Goal: Information Seeking & Learning: Learn about a topic

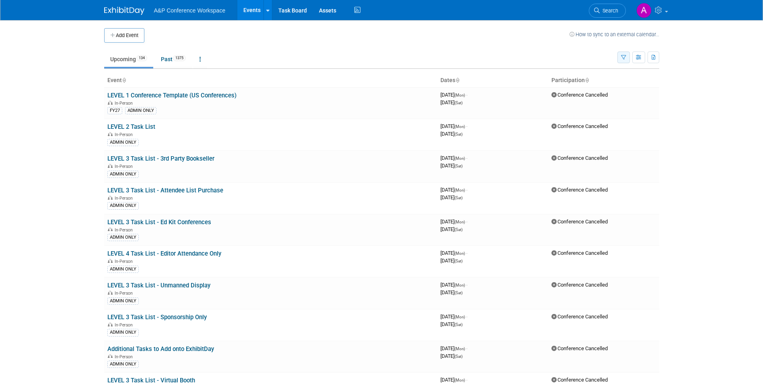
click at [627, 57] on button "button" at bounding box center [623, 57] width 12 height 12
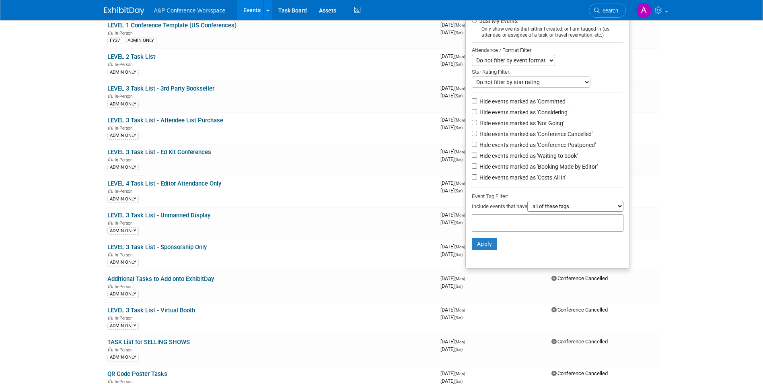
scroll to position [80, 0]
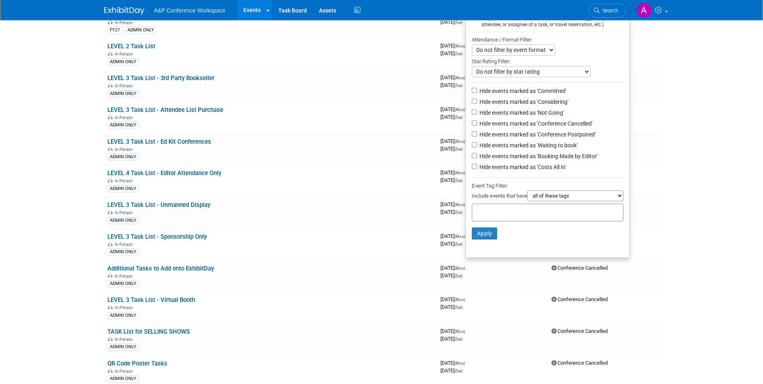
click at [534, 215] on input "text" at bounding box center [507, 211] width 64 height 8
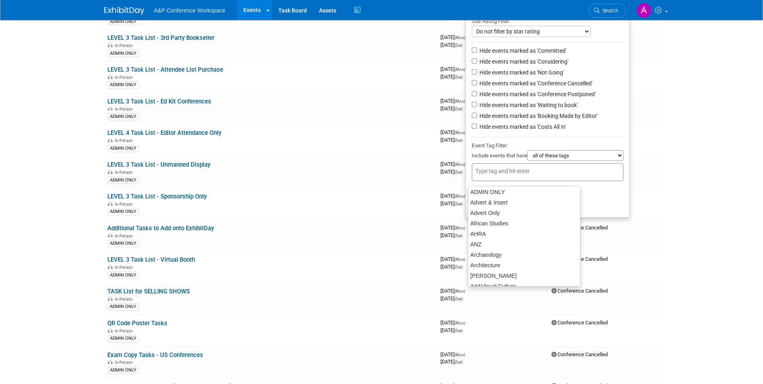
scroll to position [30, 0]
click at [509, 268] on div "Art&Visual Culture" at bounding box center [524, 268] width 113 height 11
type input "Art&Visual Culture"
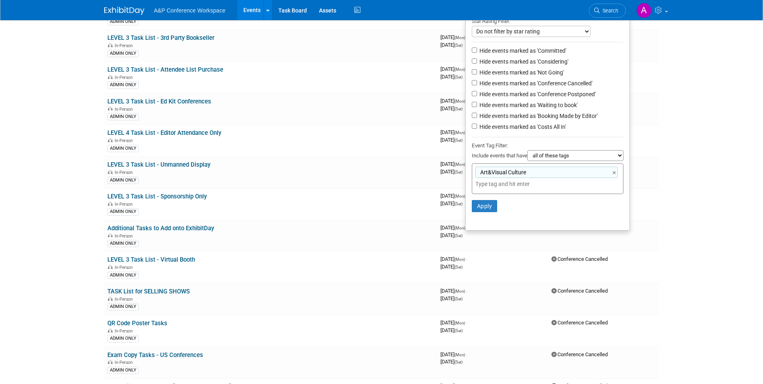
click at [504, 188] on input "text" at bounding box center [531, 184] width 113 height 8
click at [486, 187] on input "text" at bounding box center [531, 184] width 113 height 8
click at [576, 157] on select "all of these tags any one of these tags only and exactly these specific tags" at bounding box center [575, 155] width 96 height 11
select select "any"
click at [527, 155] on select "all of these tags any one of these tags only and exactly these specific tags" at bounding box center [575, 155] width 96 height 11
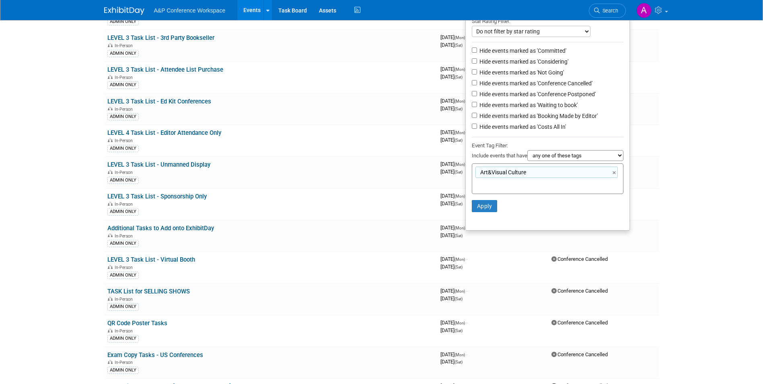
click at [486, 188] on input "text" at bounding box center [531, 184] width 113 height 8
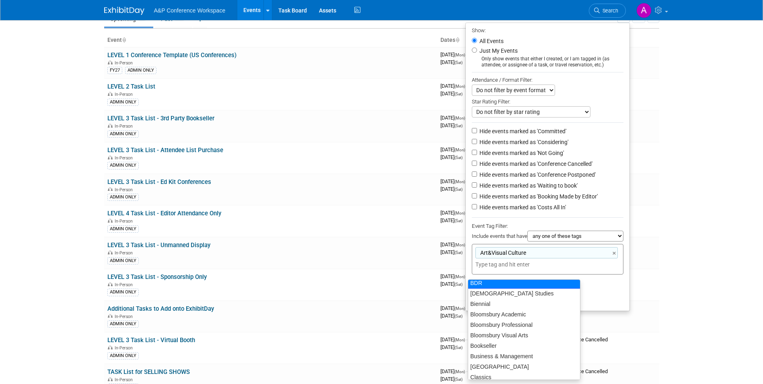
scroll to position [157, 0]
click at [499, 285] on div "BDR" at bounding box center [524, 286] width 113 height 11
type input "Art&Visual Culture, BDR"
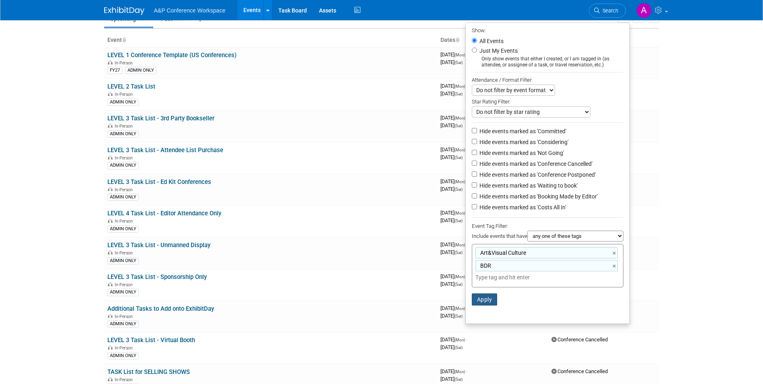
click at [479, 302] on button "Apply" at bounding box center [485, 299] width 26 height 12
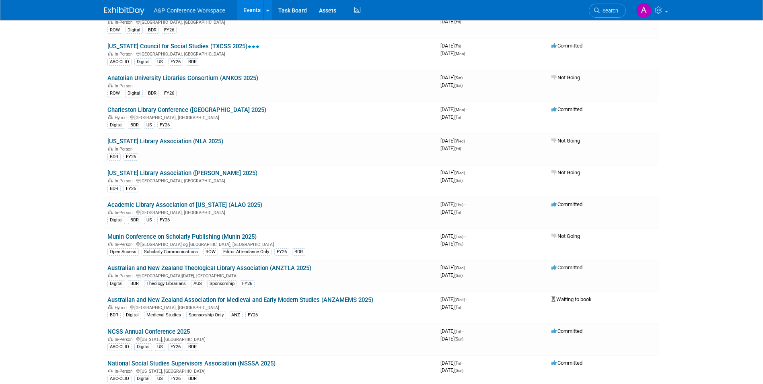
scroll to position [603, 0]
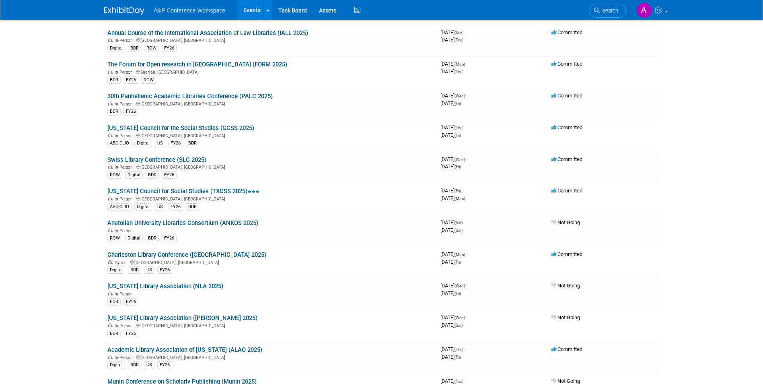
scroll to position [282, 0]
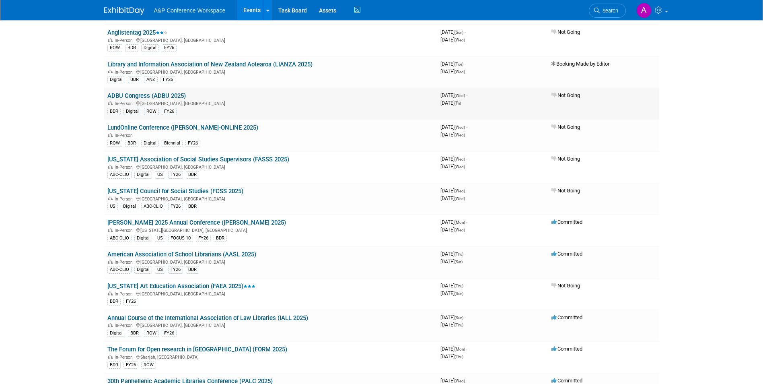
scroll to position [201, 0]
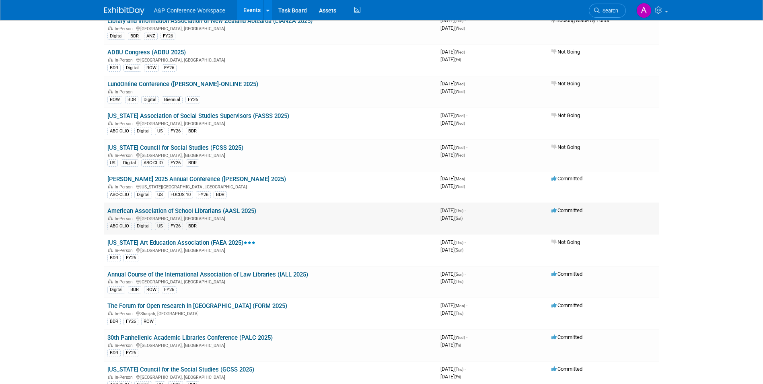
click at [187, 212] on link "American Association of School Librarians (AASL 2025)" at bounding box center [181, 210] width 149 height 7
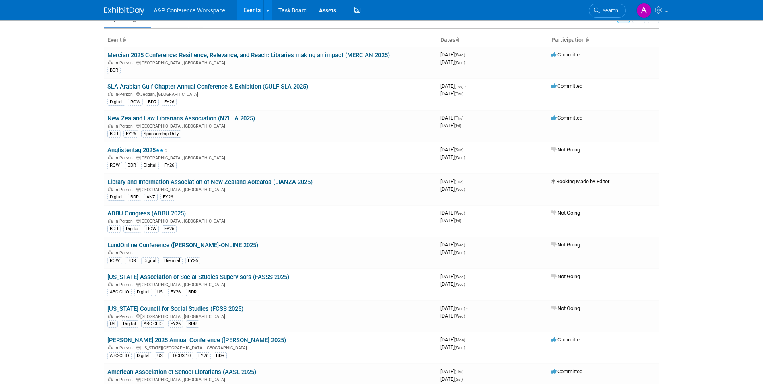
scroll to position [0, 0]
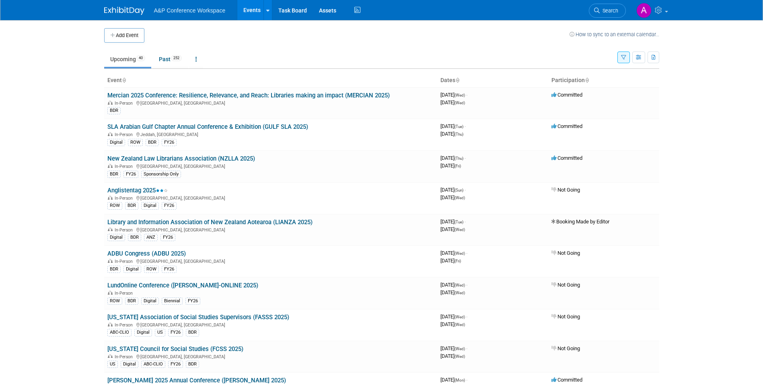
click at [623, 60] on icon "button" at bounding box center [623, 57] width 5 height 5
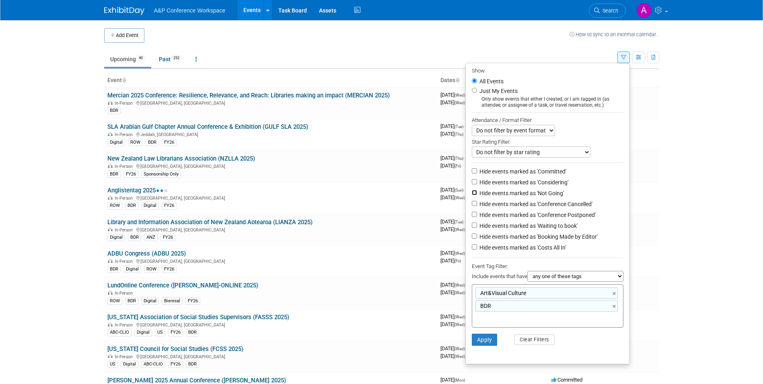
click at [472, 195] on input "Hide events marked as 'Not Going'" at bounding box center [474, 192] width 5 height 5
checkbox input "true"
click at [491, 345] on button "Apply" at bounding box center [485, 339] width 26 height 12
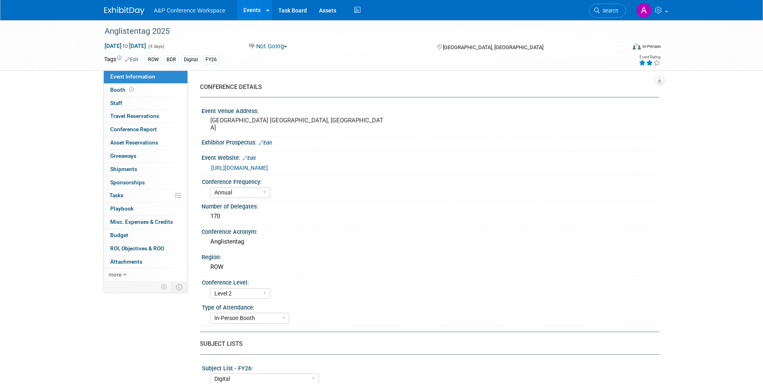
select select "Annual"
select select "Level 2"
select select "In-Person Booth"
select select "Digital"
select select "Bloomsbury Digital Resources"
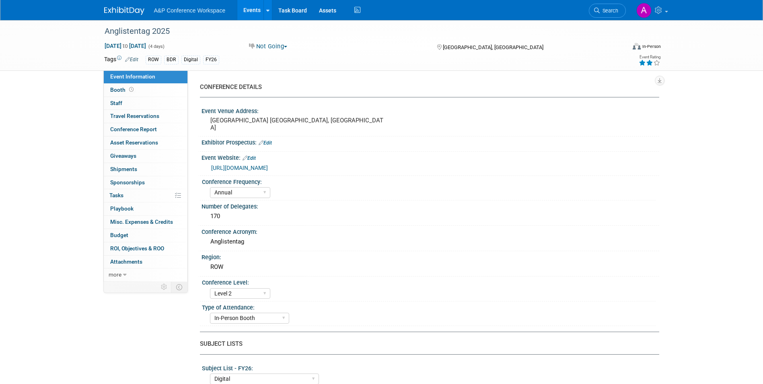
select select "Anne Weston"
select select "BDR Product Awareness and Trial Generation​"
click at [268, 165] on link "https://www.uni-augsburg.de/de/fakultaet/philhist/forschung/tagungen-konferenze…" at bounding box center [239, 167] width 57 height 6
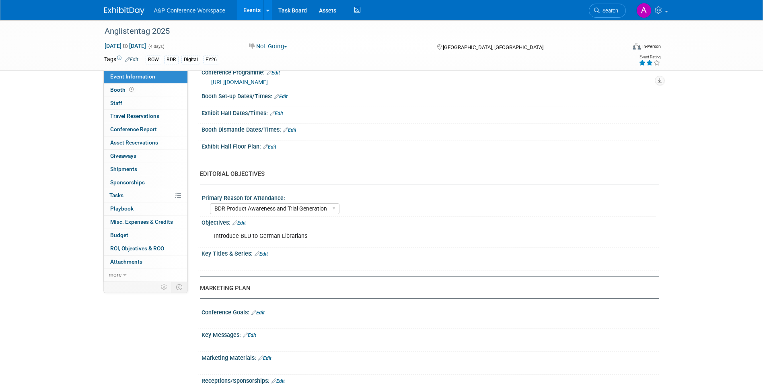
scroll to position [684, 0]
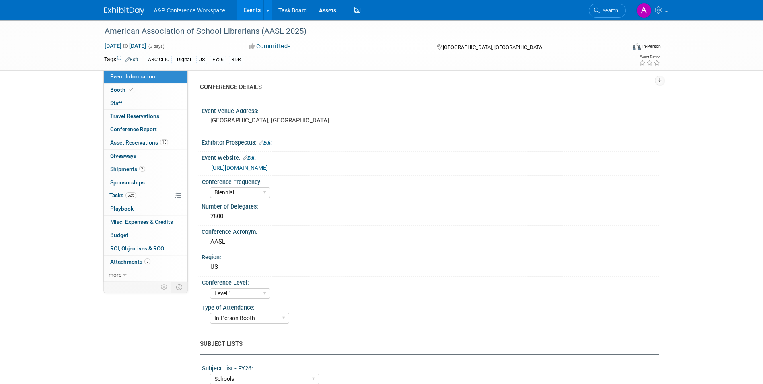
select select "Biennial"
select select "Level 1"
select select "In-Person Booth"
select select "Schools"
select select "Bloomsbury Digital Resources"
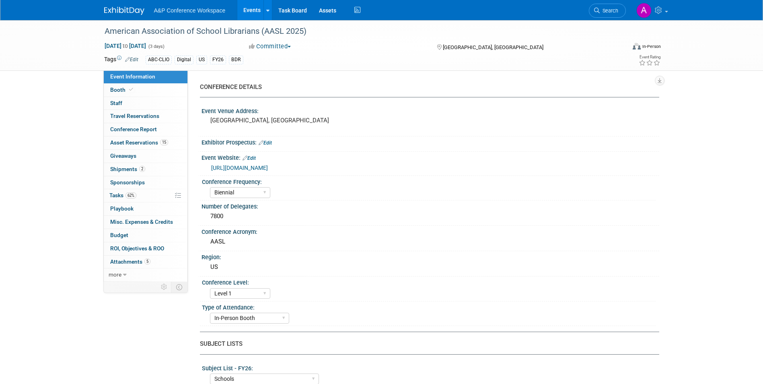
select select "Anne Weston"
select select "Mark Strong"
select select "Veronica Dove"
select select "BDR Product Awareness and Trial Generation​"
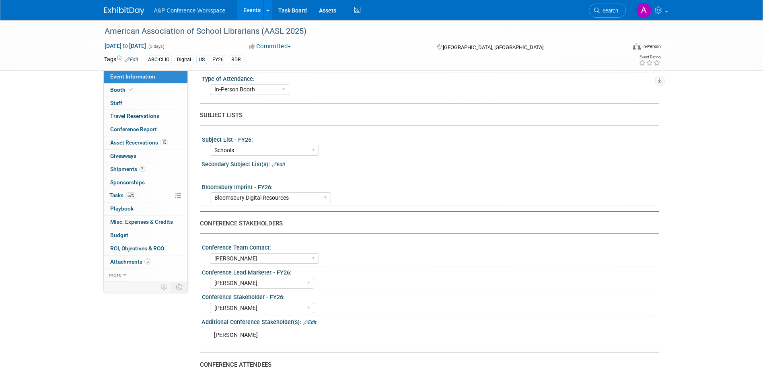
scroll to position [121, 0]
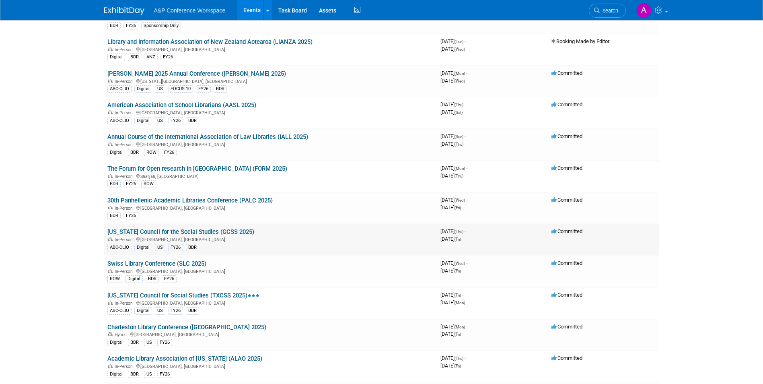
scroll to position [161, 0]
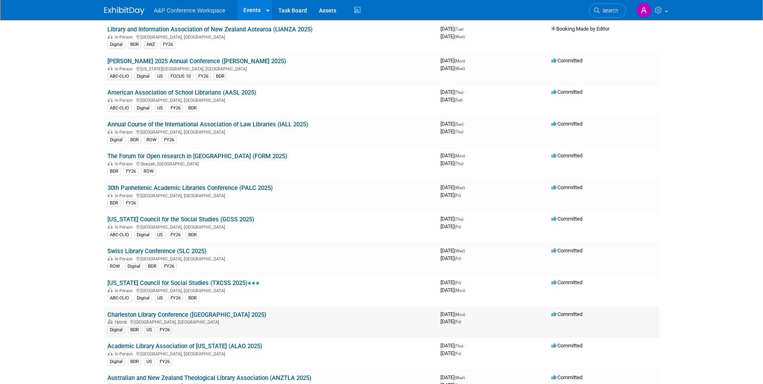
click at [177, 312] on link "Charleston Library Conference ([GEOGRAPHIC_DATA] 2025)" at bounding box center [186, 314] width 159 height 7
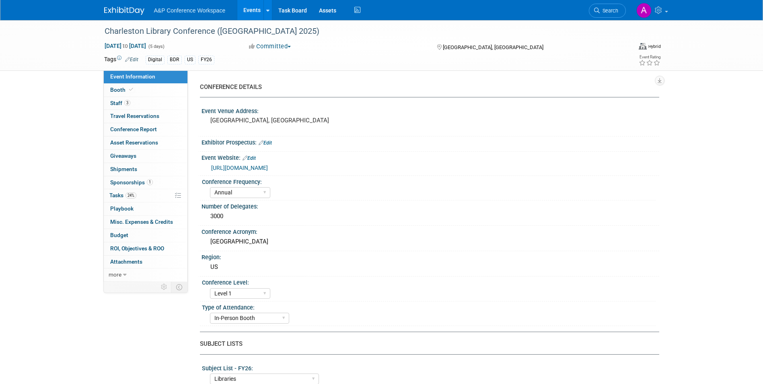
select select "Annual"
select select "Level 1"
select select "In-Person Booth"
select select "Libraries"
select select "Bloomsbury Digital Resources"
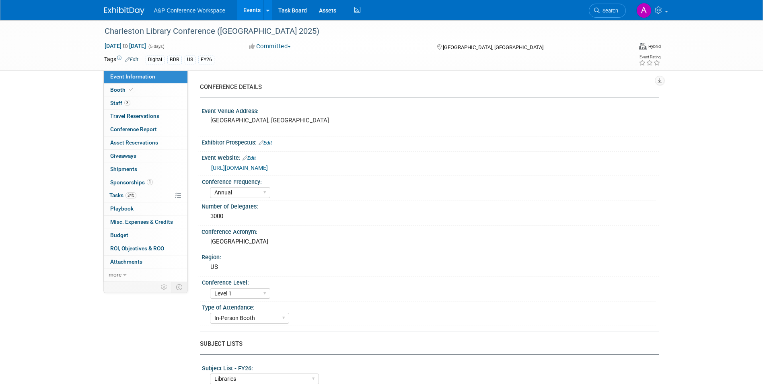
select select "[PERSON_NAME]"
select select "BDR Product Awareness and Trial Generation​"
click at [268, 168] on link "[URL][DOMAIN_NAME]" at bounding box center [239, 167] width 57 height 6
